Goal: Information Seeking & Learning: Find specific page/section

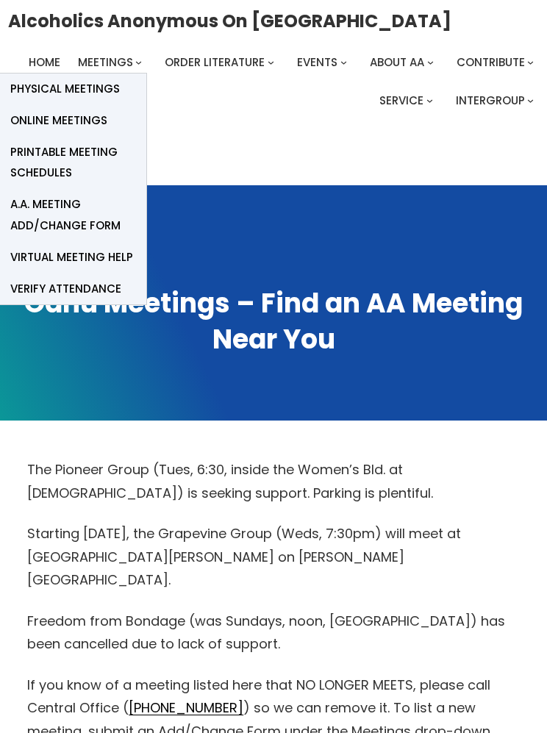
click at [93, 121] on span "Online Meetings" at bounding box center [58, 120] width 97 height 21
click at [92, 118] on span "Online Meetings" at bounding box center [58, 120] width 97 height 21
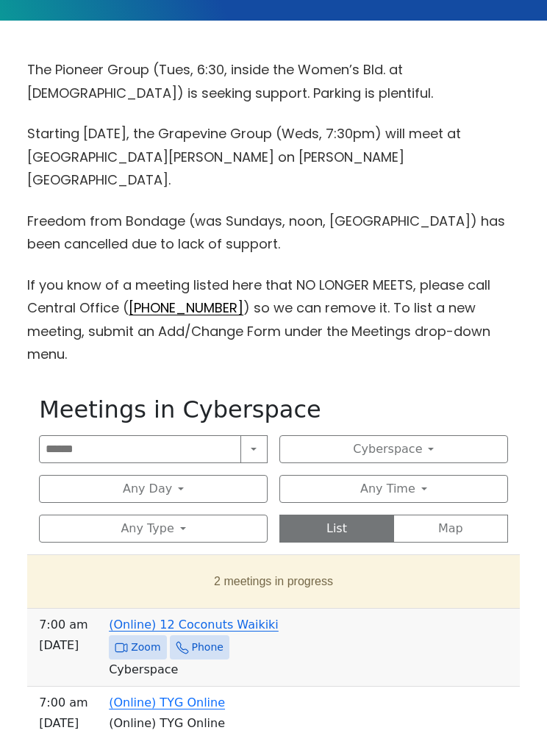
scroll to position [471, 0]
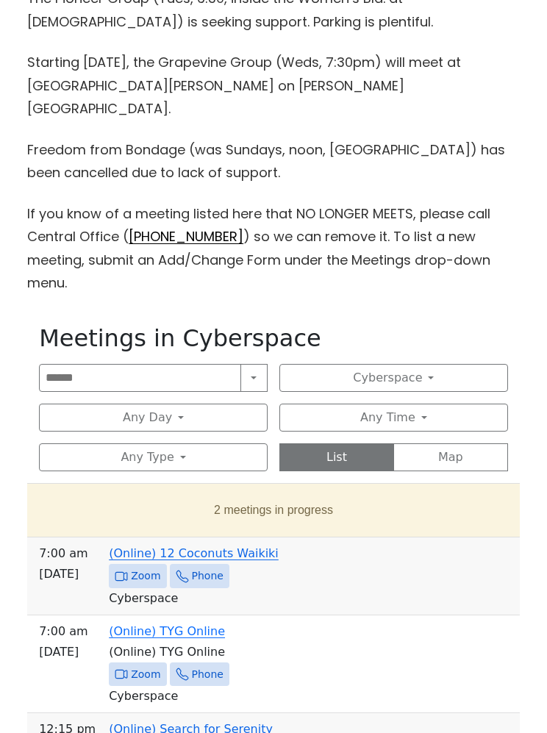
click at [135, 567] on span "Zoom" at bounding box center [145, 576] width 29 height 18
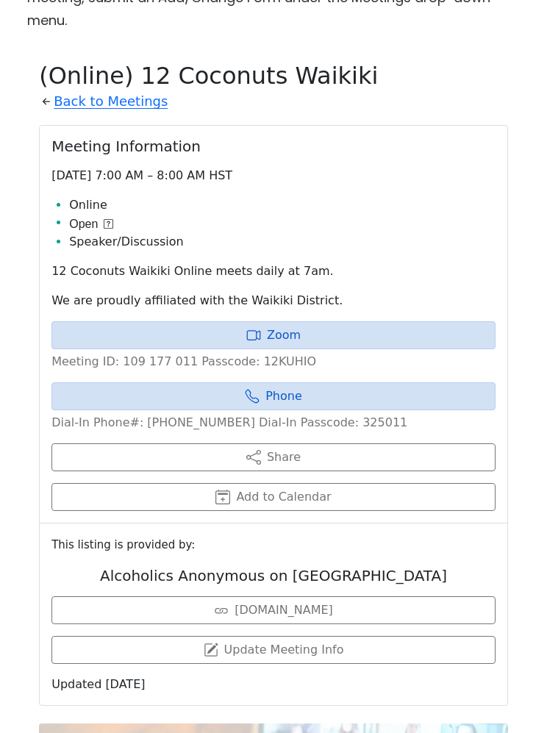
click at [261, 321] on link "Zoom" at bounding box center [273, 335] width 444 height 28
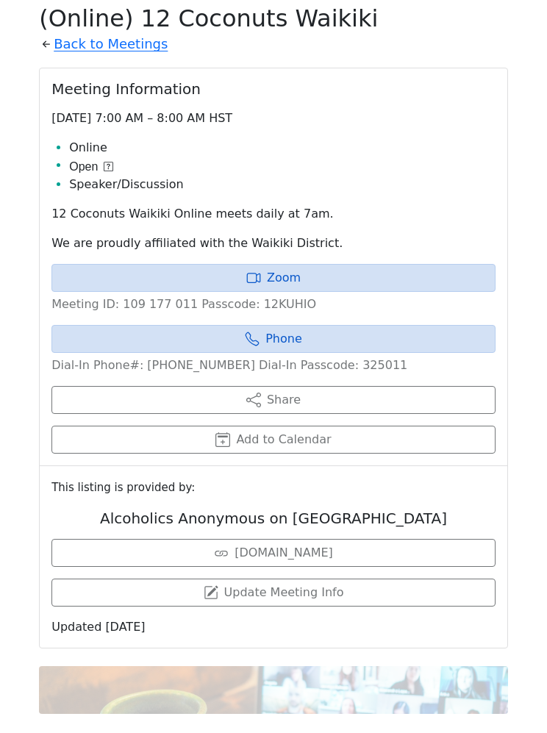
click at [285, 264] on link "Zoom" at bounding box center [273, 278] width 444 height 28
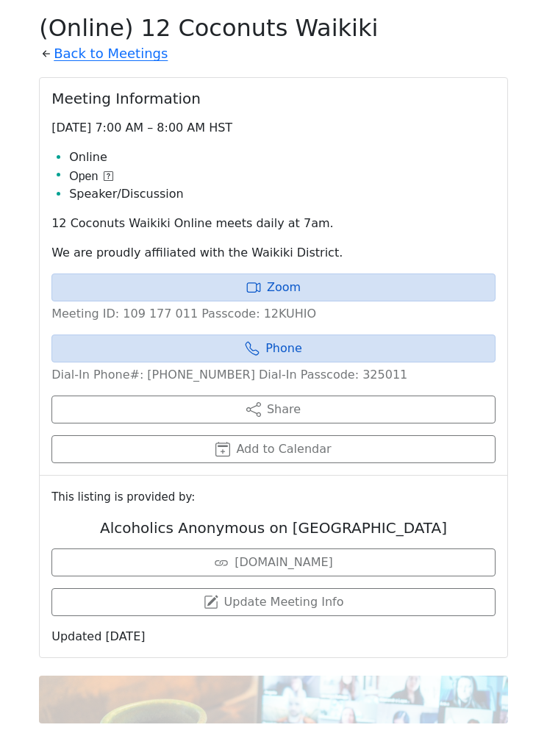
scroll to position [788, 0]
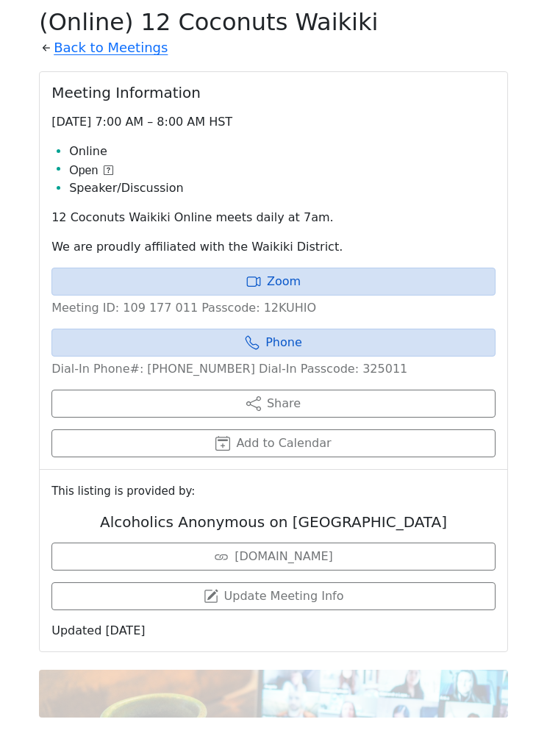
click at [293, 268] on link "Zoom" at bounding box center [273, 282] width 444 height 28
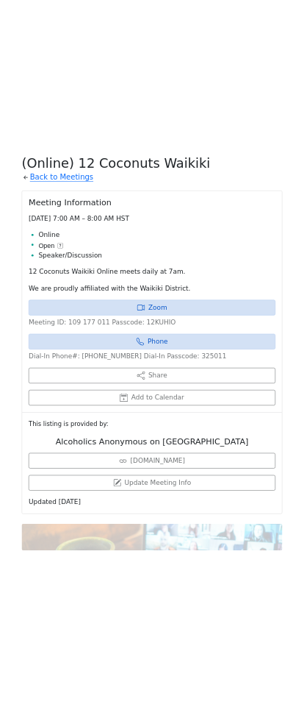
scroll to position [1001, 0]
